Goal: Task Accomplishment & Management: Manage account settings

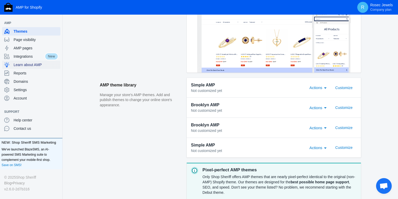
scroll to position [109, 0]
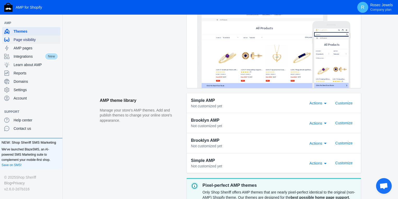
click at [22, 39] on span "Page visibility" at bounding box center [36, 39] width 45 height 5
